Goal: Obtain resource: Download file/media

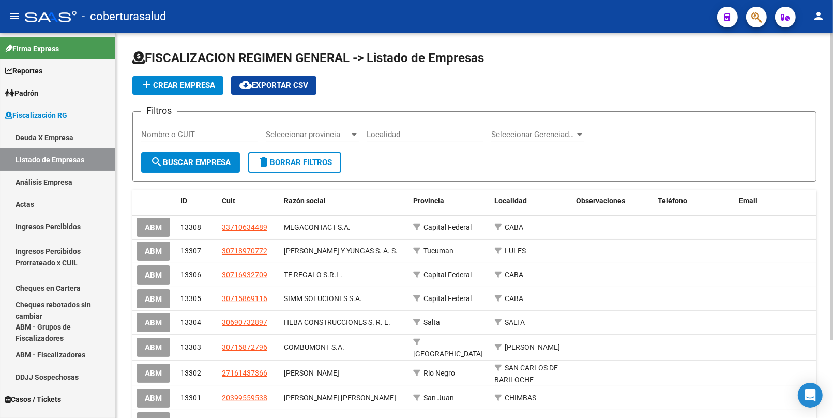
click at [177, 136] on input "Nombre o CUIT" at bounding box center [199, 134] width 117 height 9
drag, startPoint x: 196, startPoint y: 127, endPoint x: 164, endPoint y: 135, distance: 33.7
click at [169, 138] on input "Nombre o CUIT" at bounding box center [199, 134] width 117 height 9
paste input "27224380750"
type input "27224380750"
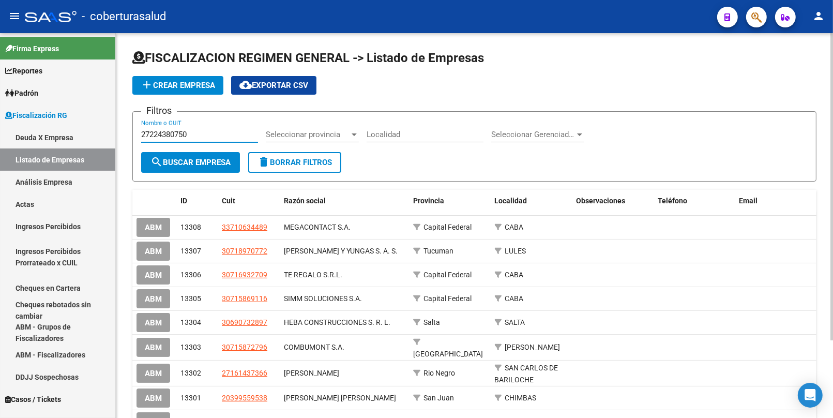
click at [213, 163] on span "search Buscar Empresa" at bounding box center [190, 162] width 80 height 9
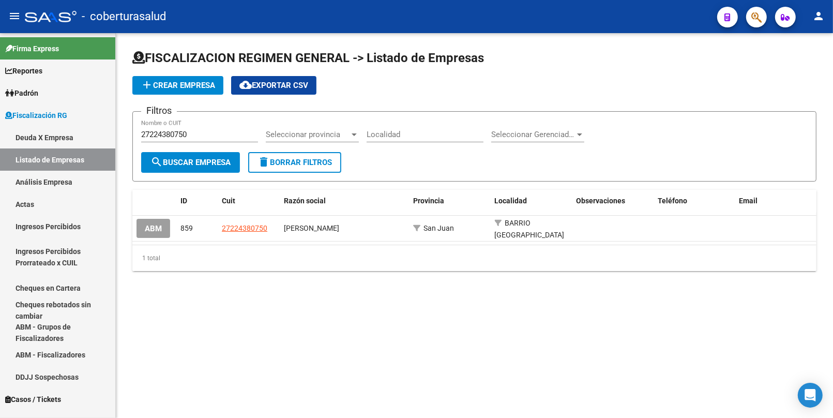
drag, startPoint x: 534, startPoint y: 6, endPoint x: 549, endPoint y: 163, distance: 157.4
click at [549, 163] on div "menu - coberturasalud person Firma Express Reportes Ingresos Percibidos Análisi…" at bounding box center [416, 209] width 833 height 418
click at [249, 301] on mat-sidenav-content "FISCALIZACION REGIMEN GENERAL -> Listado de Empresas add Crear Empresa cloud_do…" at bounding box center [474, 225] width 717 height 385
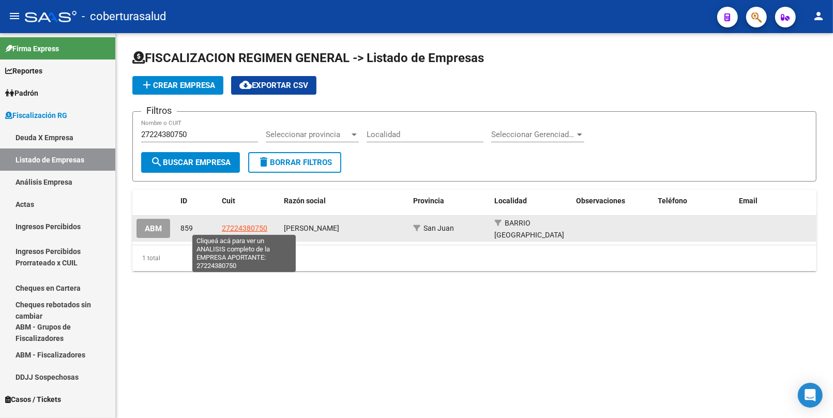
click at [244, 224] on span "27224380750" at bounding box center [244, 228] width 45 height 8
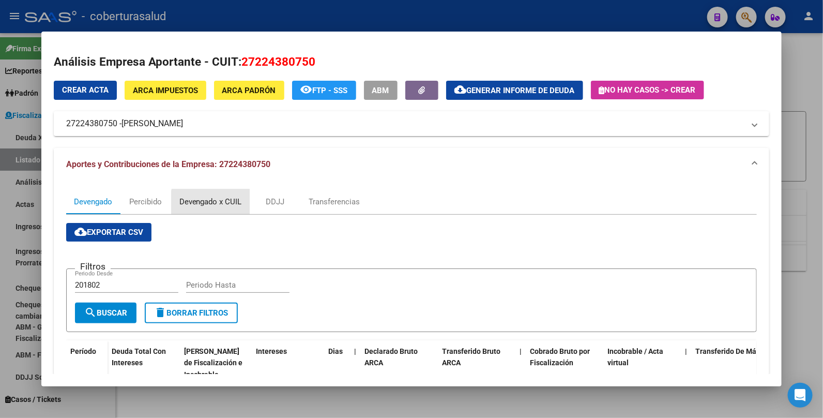
click at [213, 202] on div "Devengado x CUIL" at bounding box center [210, 201] width 63 height 11
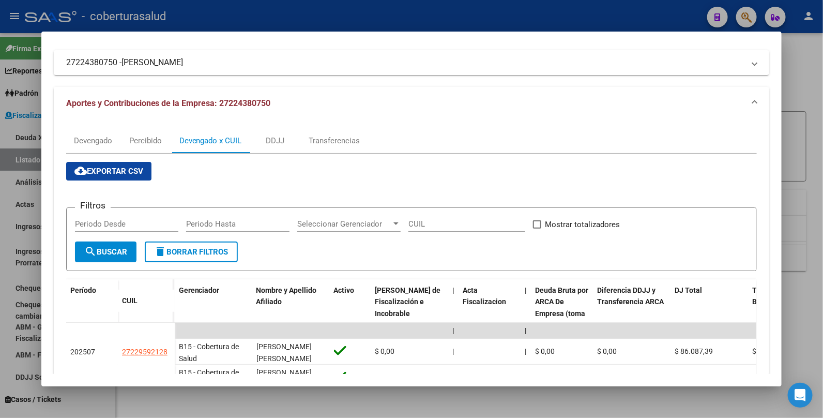
scroll to position [65, 0]
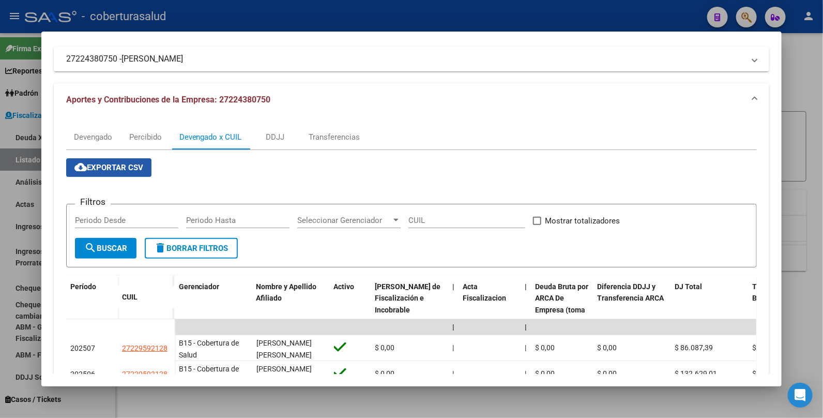
click at [92, 165] on span "cloud_download Exportar CSV" at bounding box center [108, 167] width 69 height 9
